Goal: Task Accomplishment & Management: Use online tool/utility

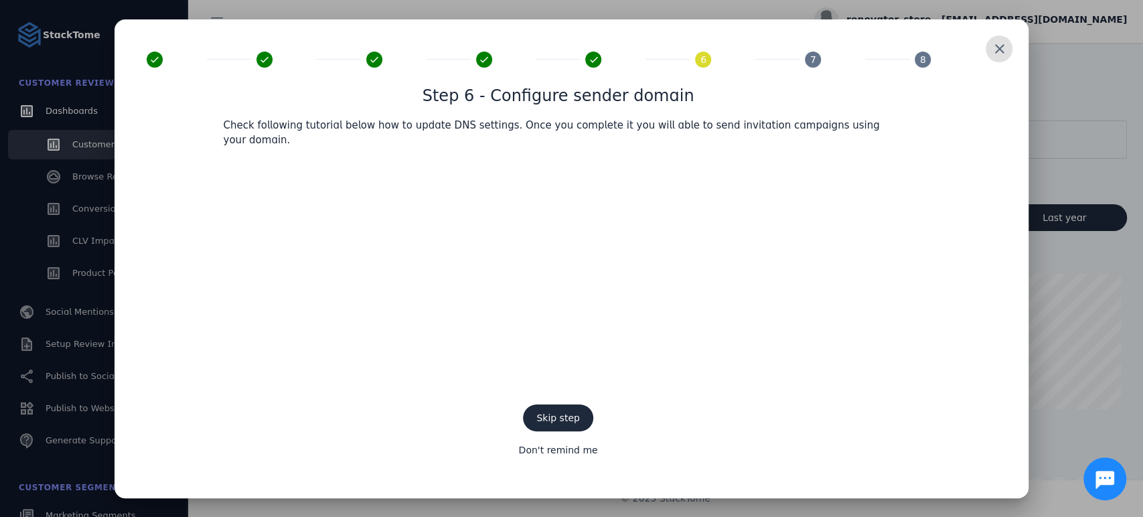
click at [996, 63] on span at bounding box center [999, 49] width 32 height 32
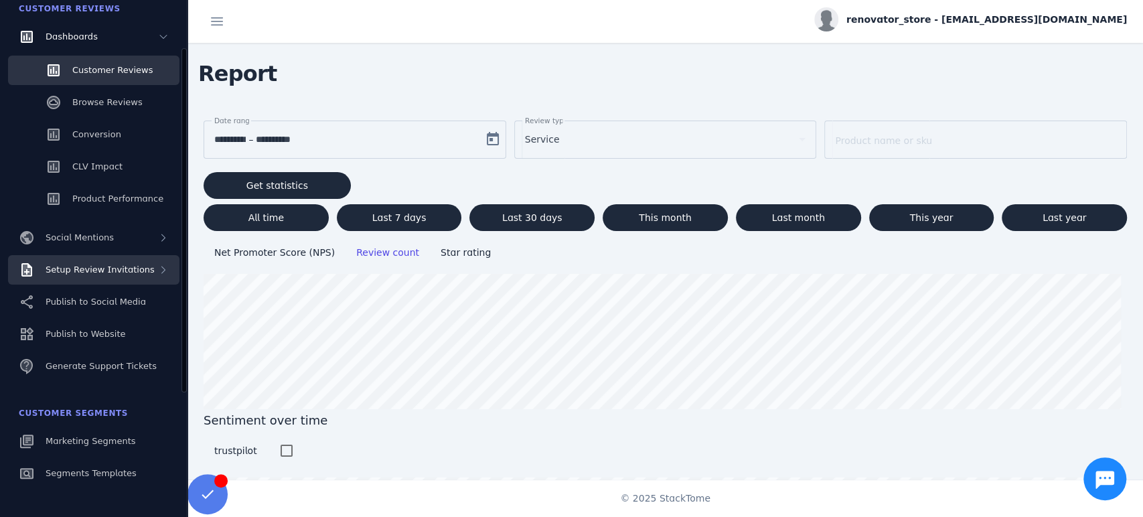
click at [105, 276] on div "Setup Review Invitations" at bounding box center [100, 269] width 109 height 13
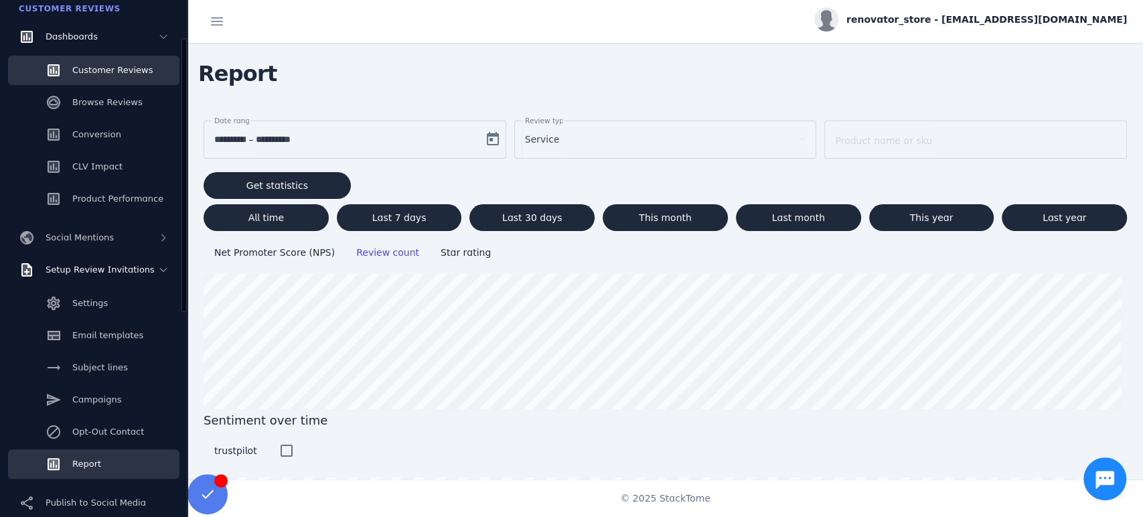
click at [79, 473] on link "Report" at bounding box center [93, 463] width 171 height 29
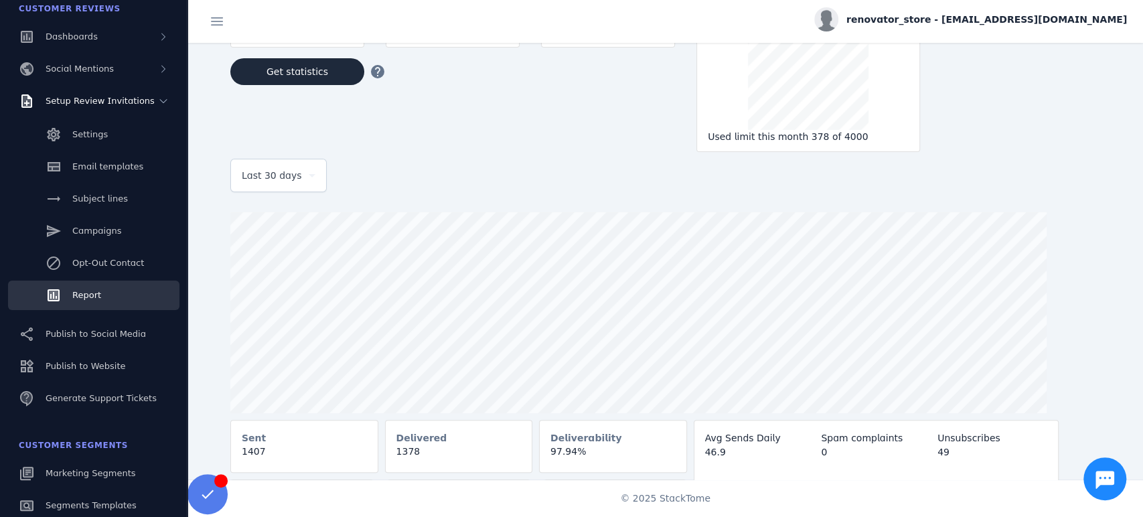
scroll to position [137, 0]
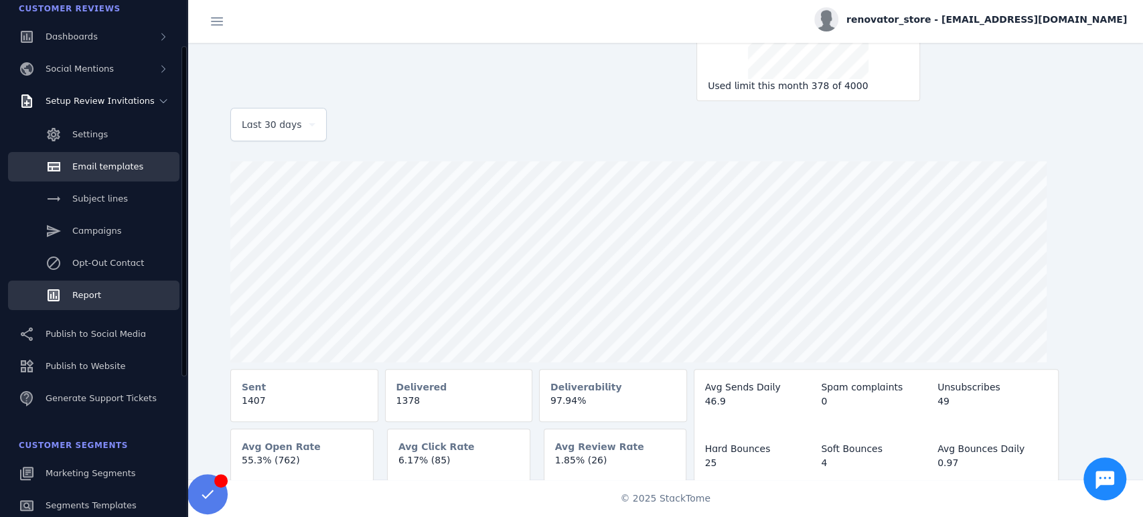
click at [96, 170] on span "Email templates" at bounding box center [107, 166] width 71 height 10
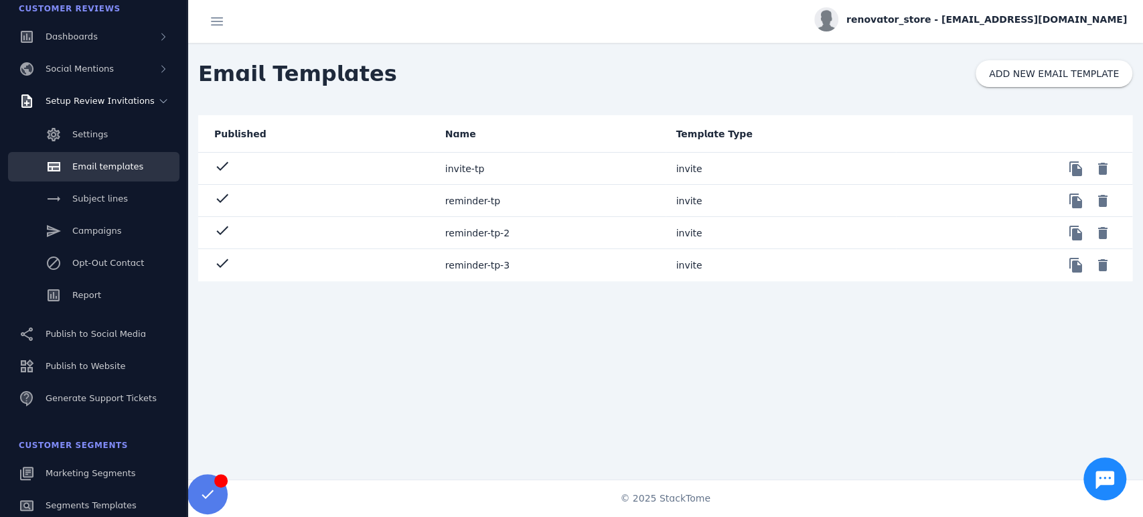
click at [473, 169] on mat-cell "invite-tp" at bounding box center [550, 169] width 231 height 32
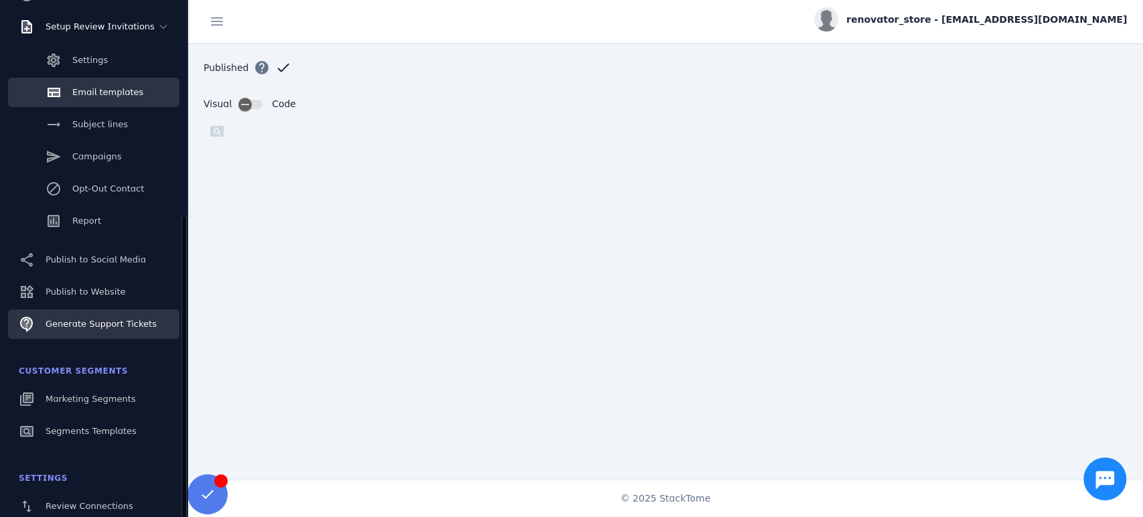
scroll to position [223, 0]
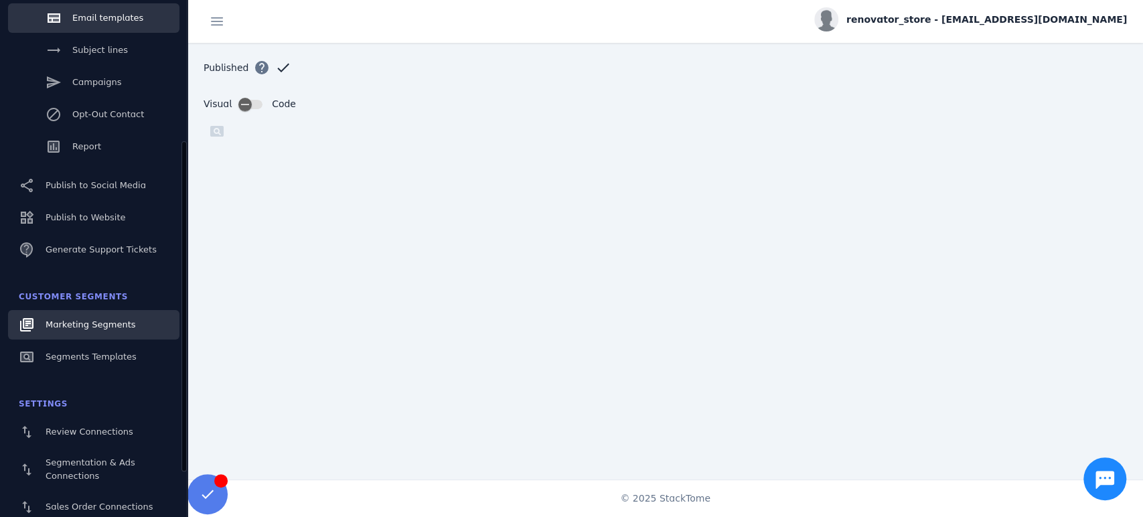
click at [75, 328] on span "Marketing Segments" at bounding box center [91, 325] width 90 height 10
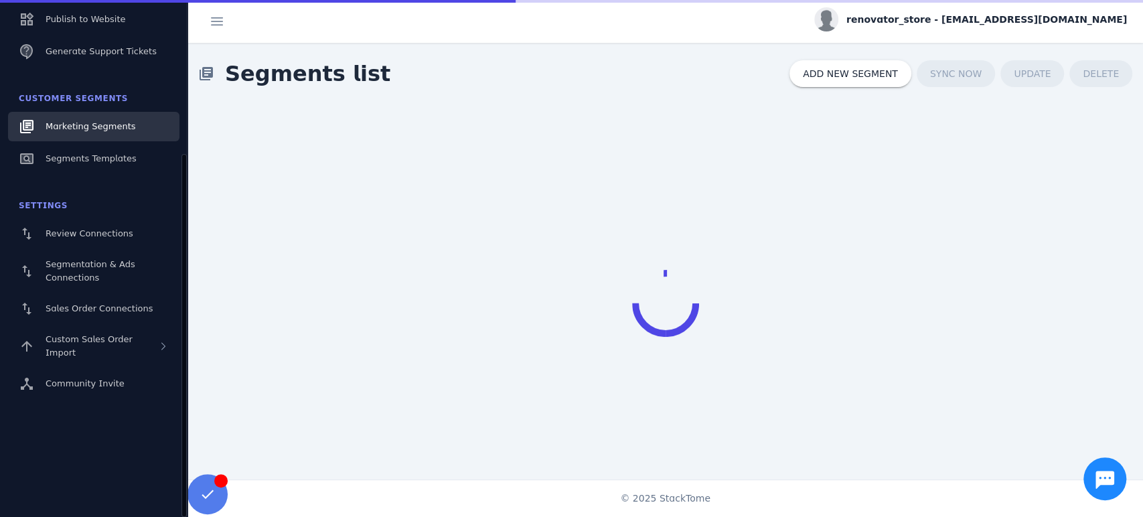
scroll to position [96, 0]
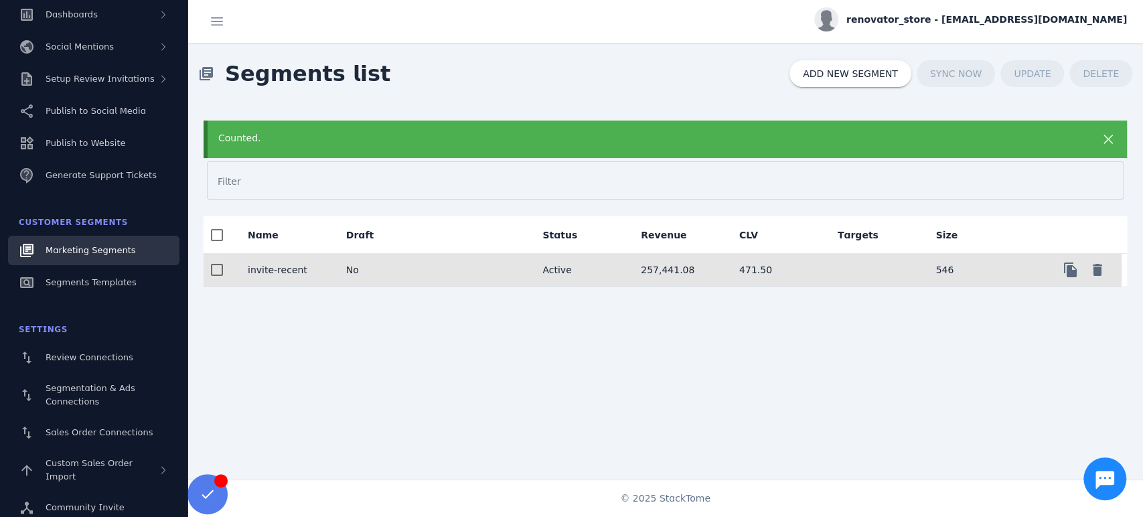
click at [273, 267] on mat-cell "invite-recent" at bounding box center [286, 270] width 98 height 32
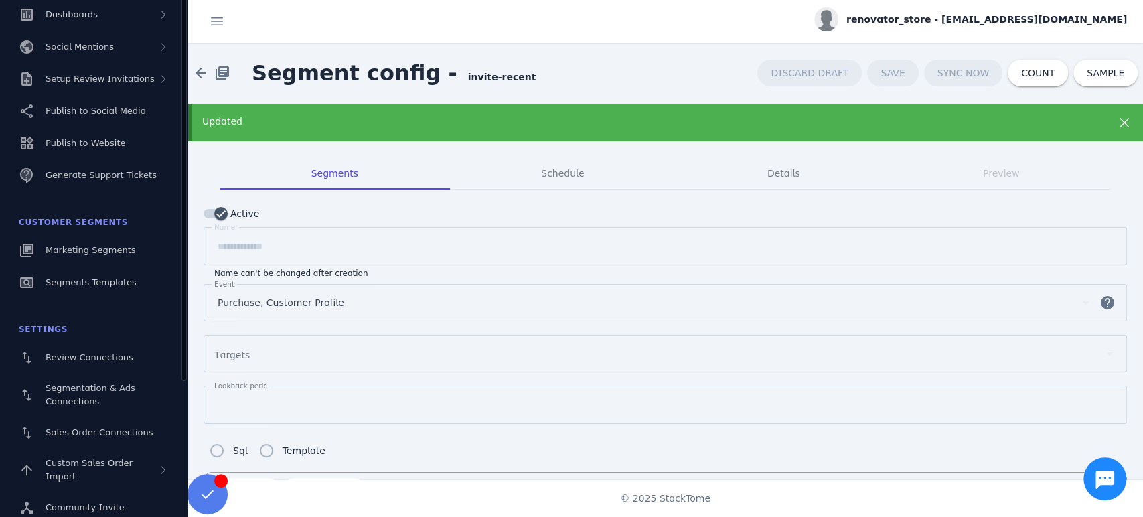
scroll to position [21, 0]
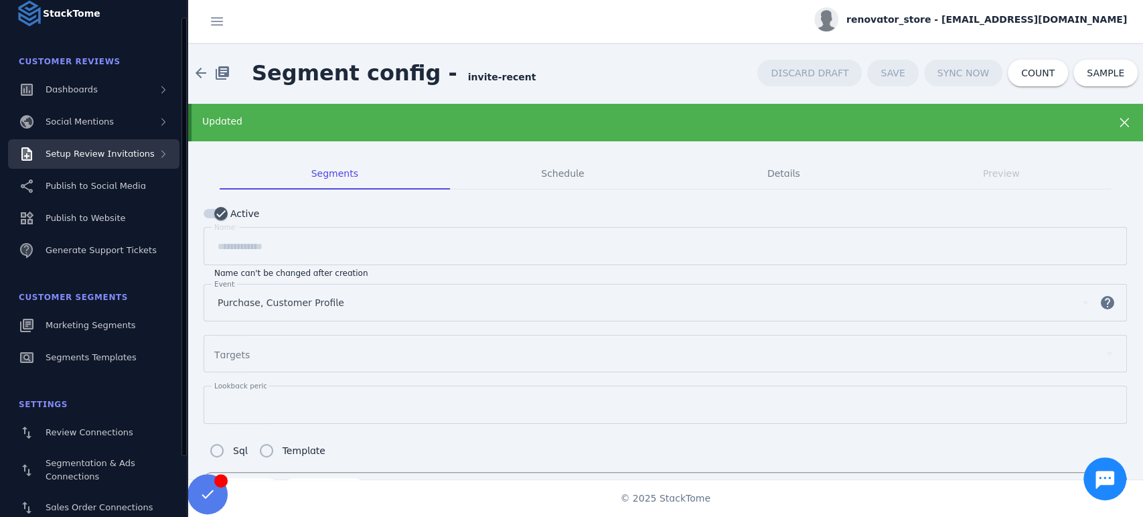
click at [111, 157] on span "Setup Review Invitations" at bounding box center [100, 154] width 109 height 10
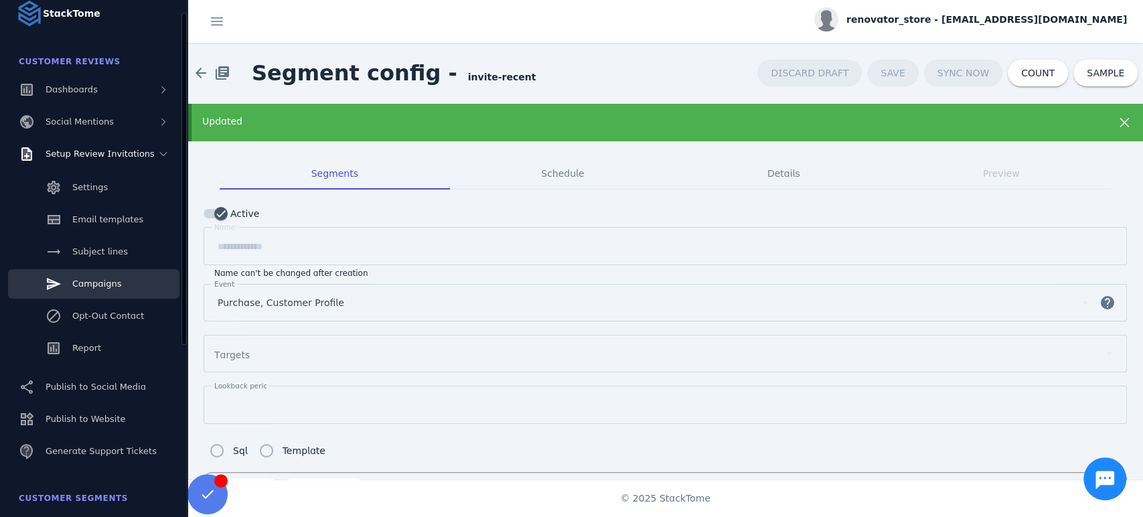
click at [105, 289] on span "Campaigns" at bounding box center [96, 284] width 49 height 10
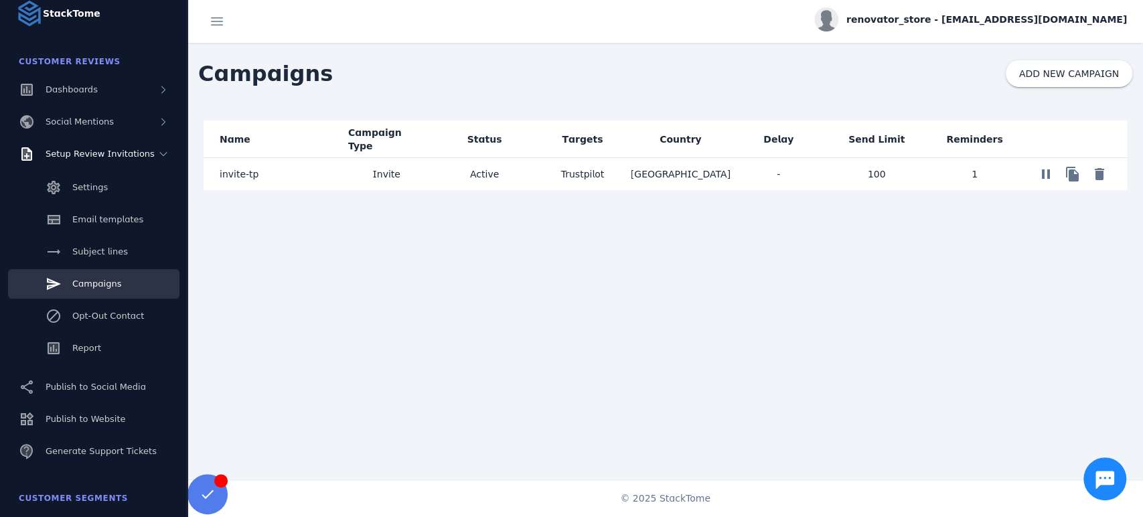
click at [241, 175] on span "invite-tp" at bounding box center [239, 174] width 39 height 16
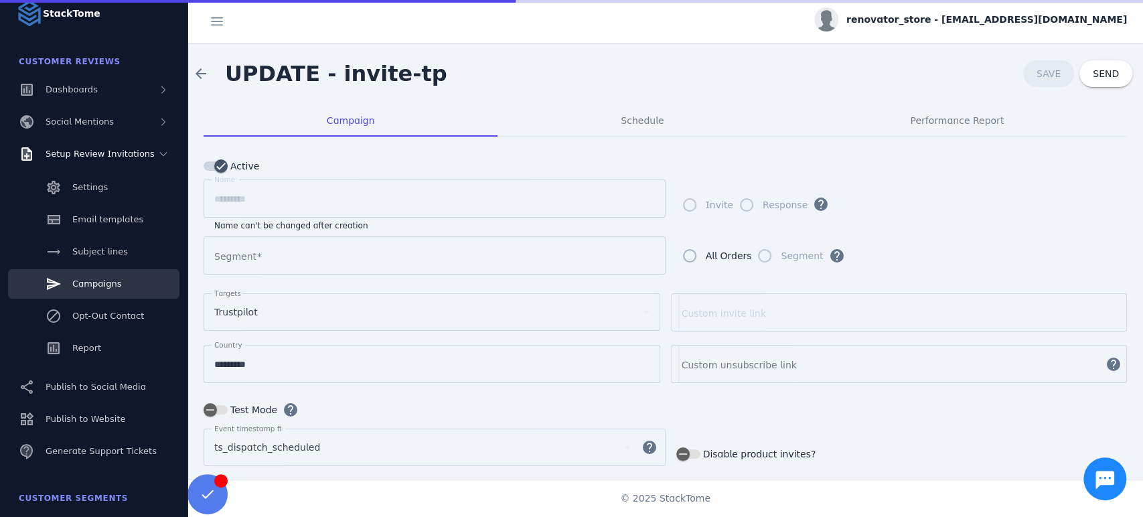
type input "**********"
